Goal: Navigation & Orientation: Go to known website

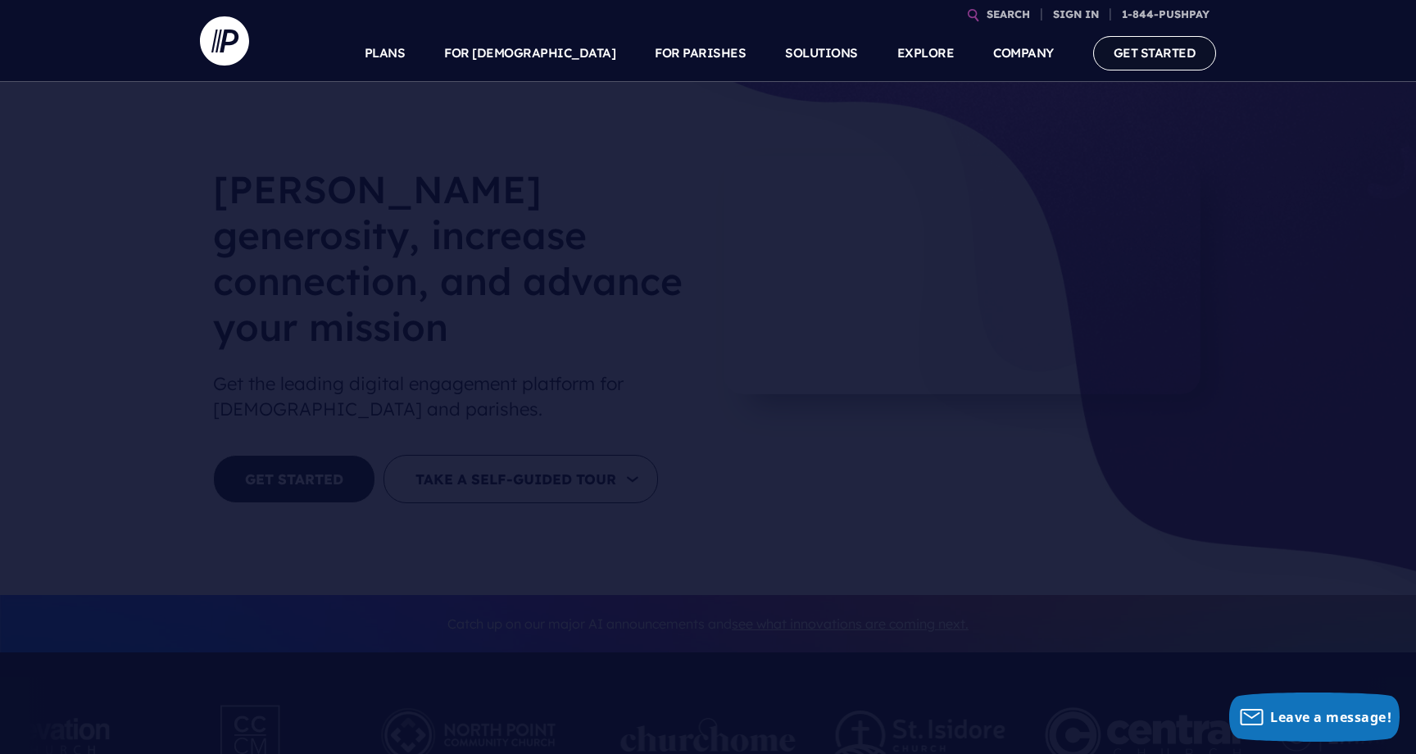
click at [1171, 52] on link "GET STARTED" at bounding box center [1155, 53] width 124 height 34
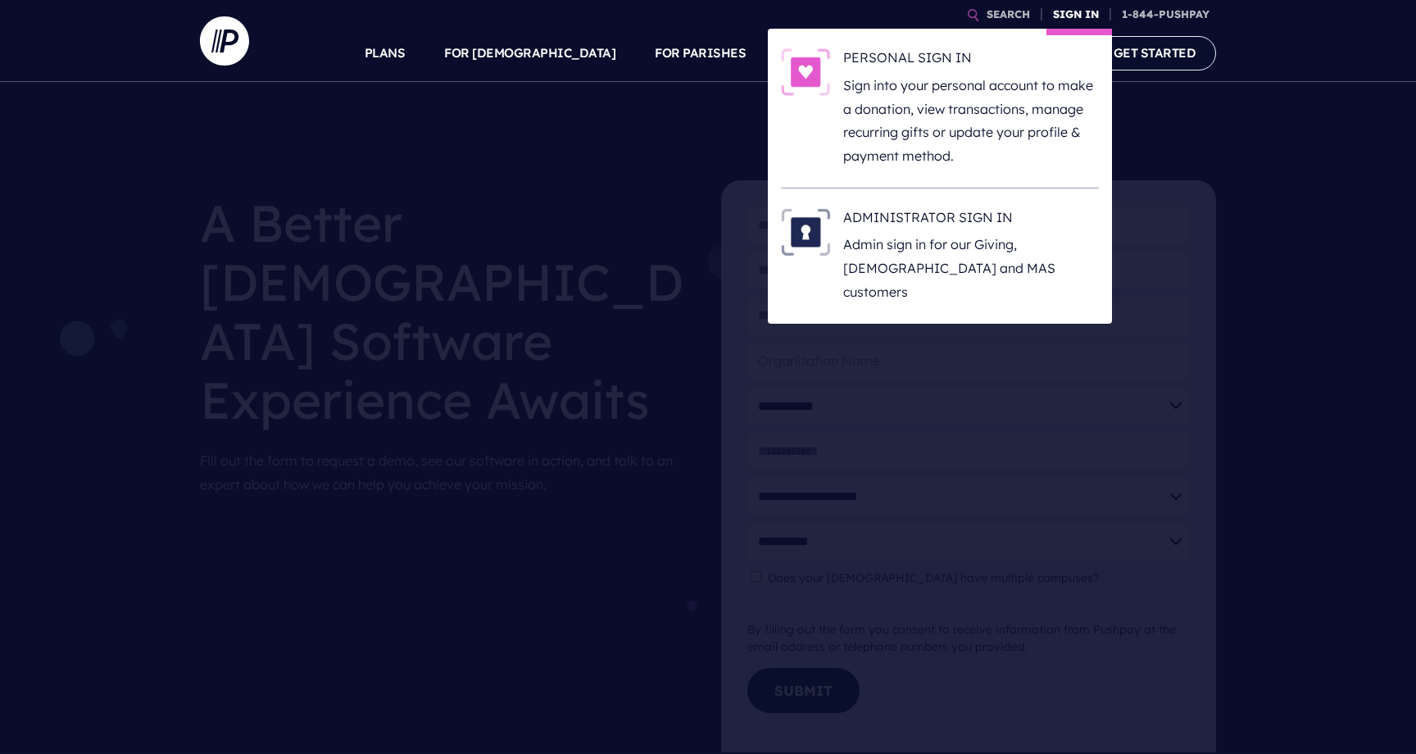
click at [1091, 13] on link "SIGN IN" at bounding box center [1075, 14] width 59 height 29
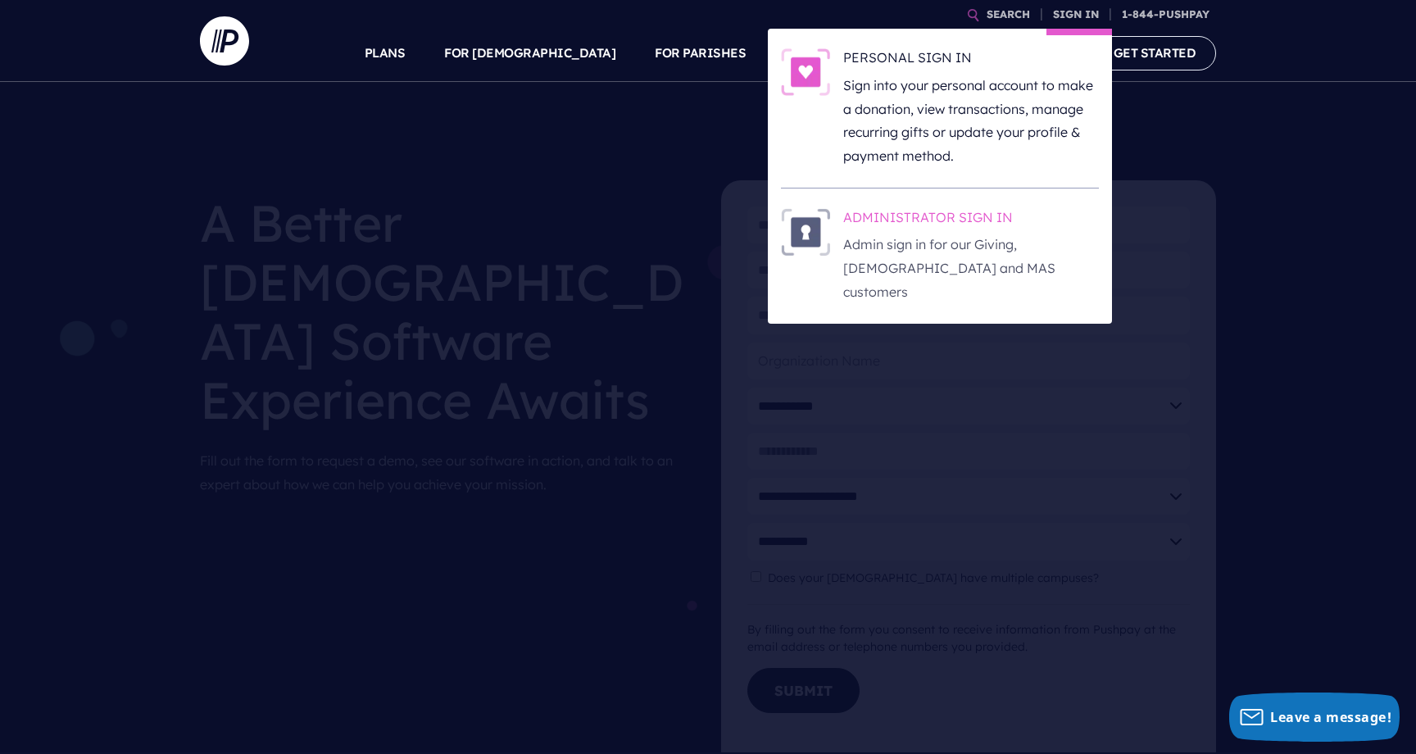
click at [967, 218] on h6 "ADMINISTRATOR SIGN IN" at bounding box center [971, 220] width 256 height 25
